Goal: Transaction & Acquisition: Purchase product/service

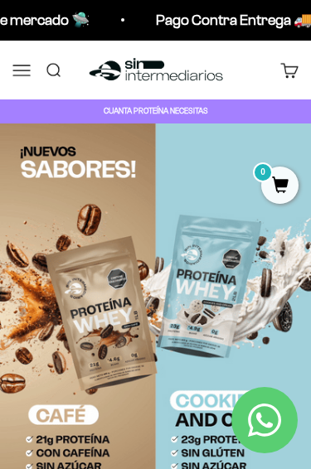
click at [17, 68] on button "Menú" at bounding box center [21, 70] width 18 height 18
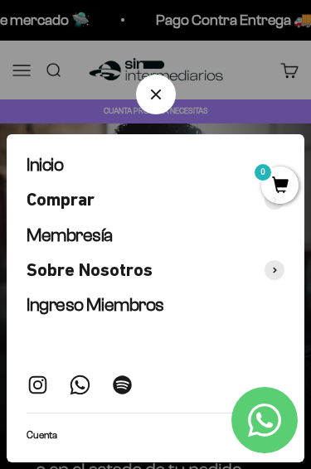
click at [210, 200] on button "Comprar" at bounding box center [156, 200] width 258 height 22
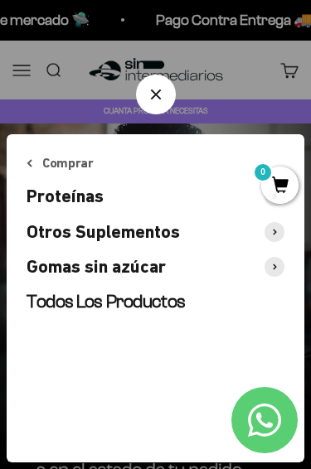
click at [197, 228] on button "Otros Suplementos" at bounding box center [156, 232] width 258 height 22
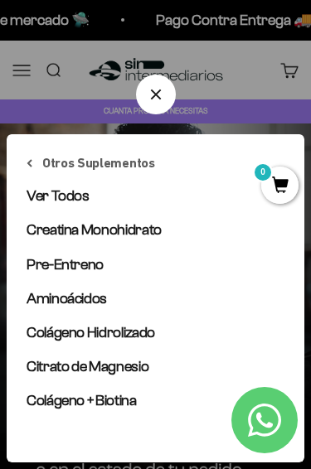
click at [148, 262] on link "Pre-Entreno" at bounding box center [156, 265] width 258 height 21
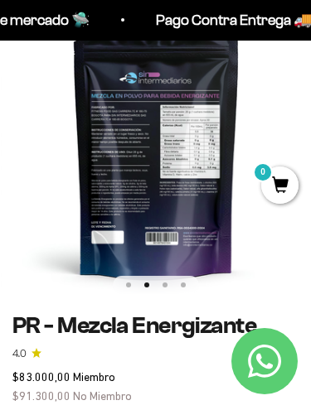
scroll to position [0, 313]
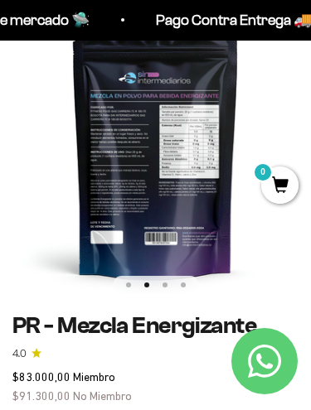
click at [90, 139] on img at bounding box center [155, 145] width 311 height 311
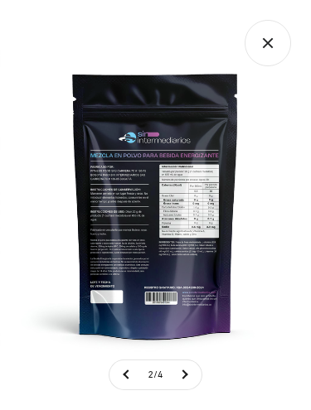
click at [268, 61] on icon "Cerrar galería" at bounding box center [268, 43] width 46 height 46
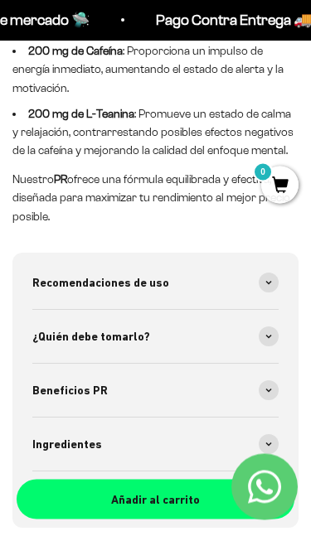
scroll to position [1040, 0]
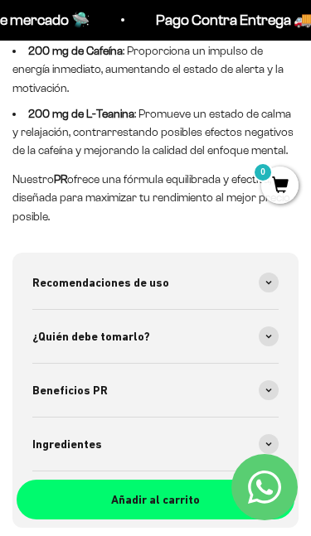
click at [275, 327] on span at bounding box center [269, 337] width 20 height 20
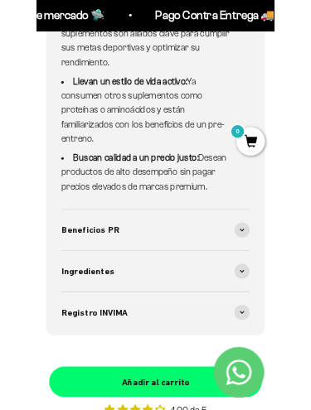
scroll to position [1589, 0]
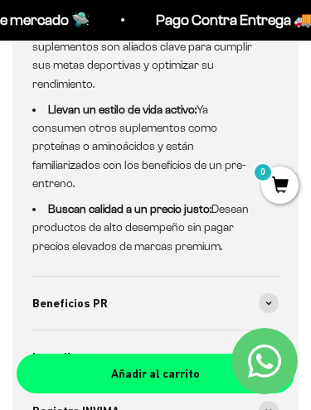
click at [274, 277] on div "Beneficios PR" at bounding box center [155, 303] width 246 height 53
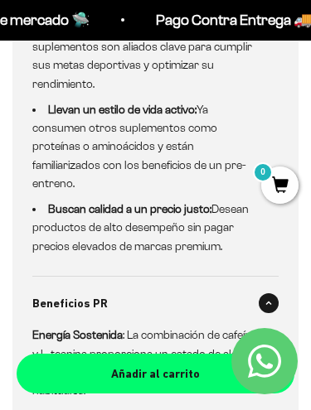
click at [275, 293] on span at bounding box center [269, 303] width 20 height 20
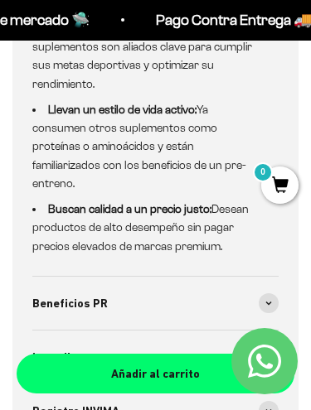
click at [278, 293] on span at bounding box center [269, 303] width 20 height 20
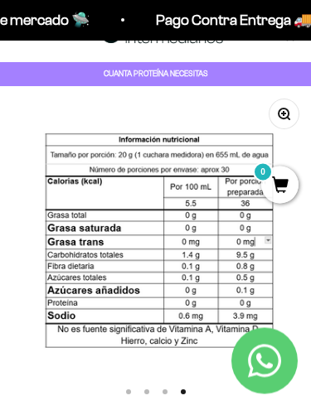
scroll to position [0, 0]
